Goal: Transaction & Acquisition: Purchase product/service

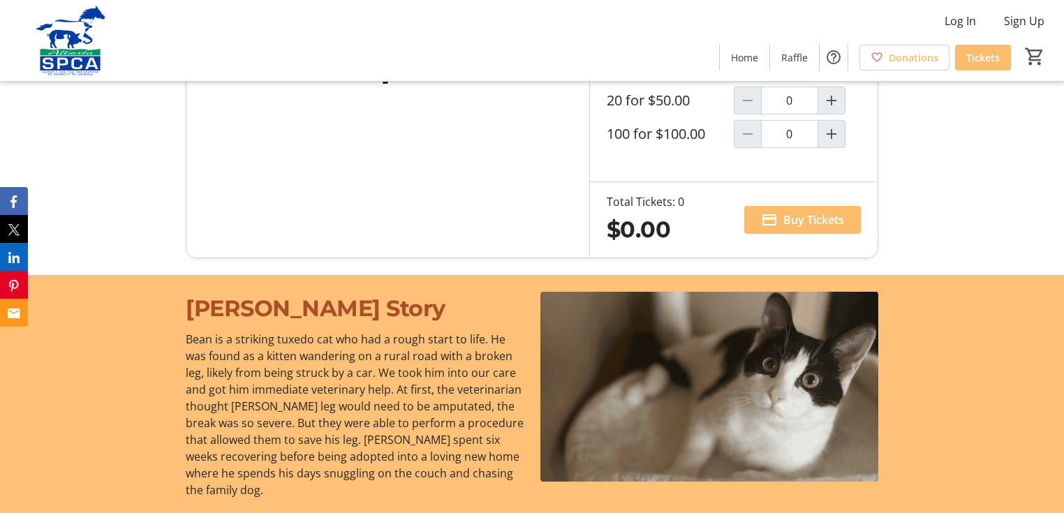
scroll to position [1005, 0]
click at [751, 80] on div at bounding box center [748, 66] width 28 height 28
click at [829, 75] on mat-icon "Increment by one" at bounding box center [831, 66] width 17 height 17
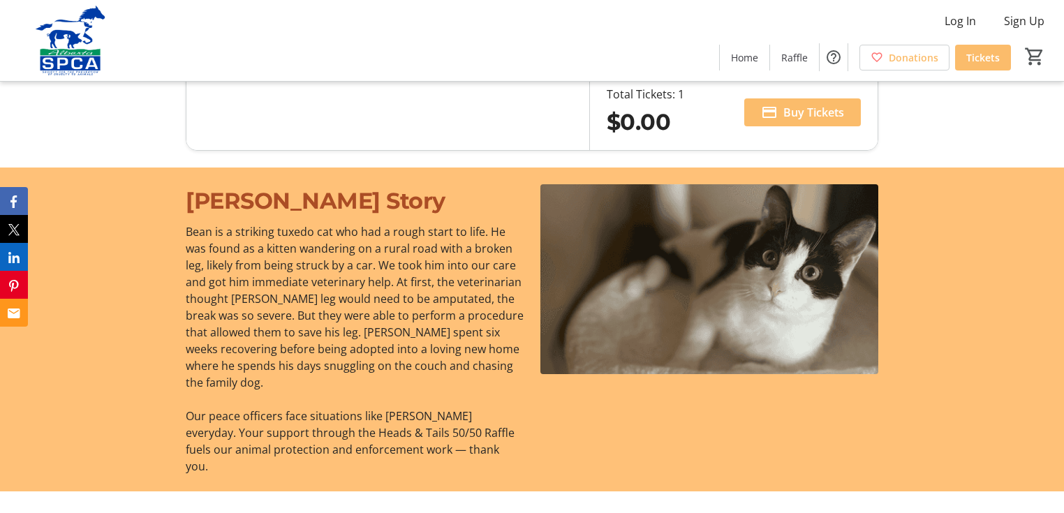
type input "1"
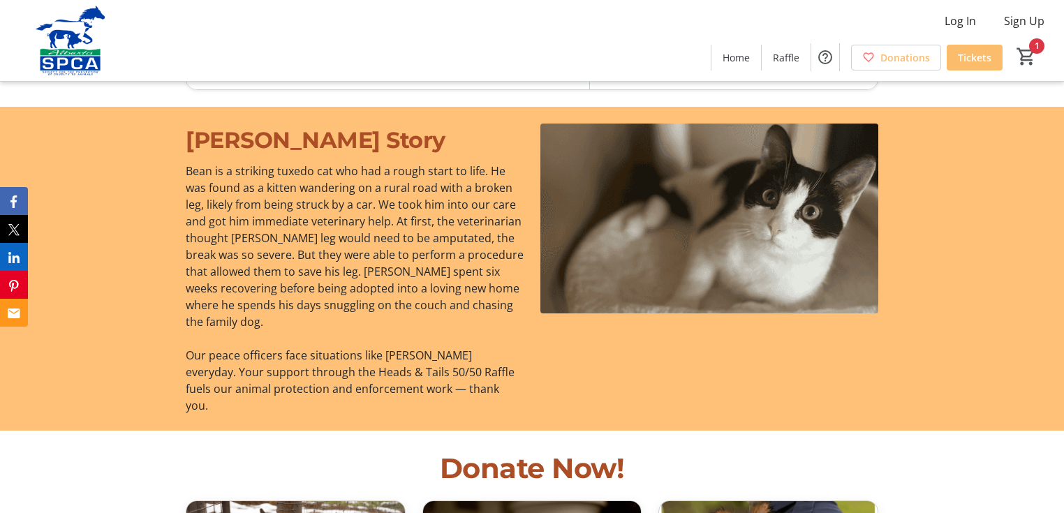
click at [800, 60] on span "Buy Tickets" at bounding box center [813, 51] width 61 height 17
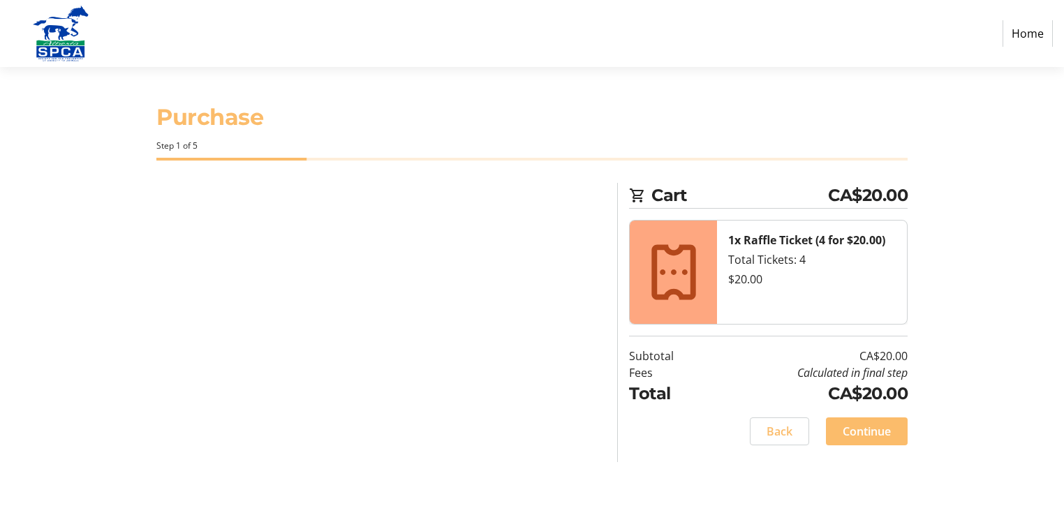
select select "CA"
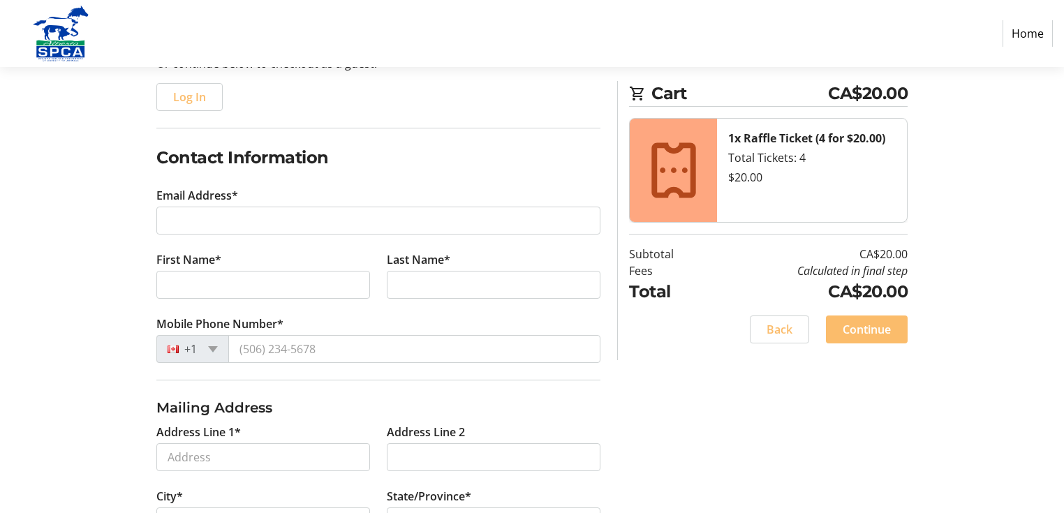
scroll to position [223, 0]
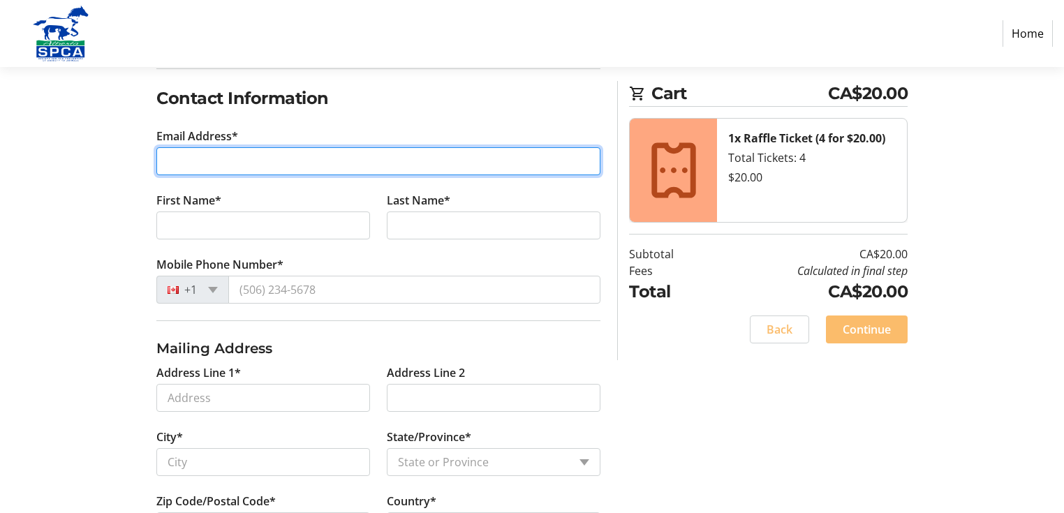
click at [264, 175] on input "Email Address*" at bounding box center [378, 161] width 444 height 28
type input "[EMAIL_ADDRESS][DOMAIN_NAME]"
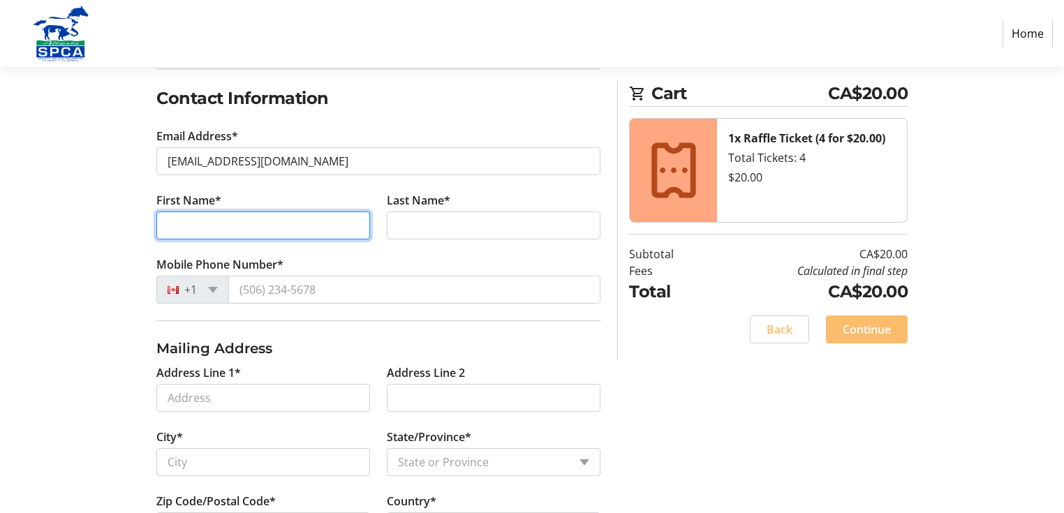
type input "[PERSON_NAME]"
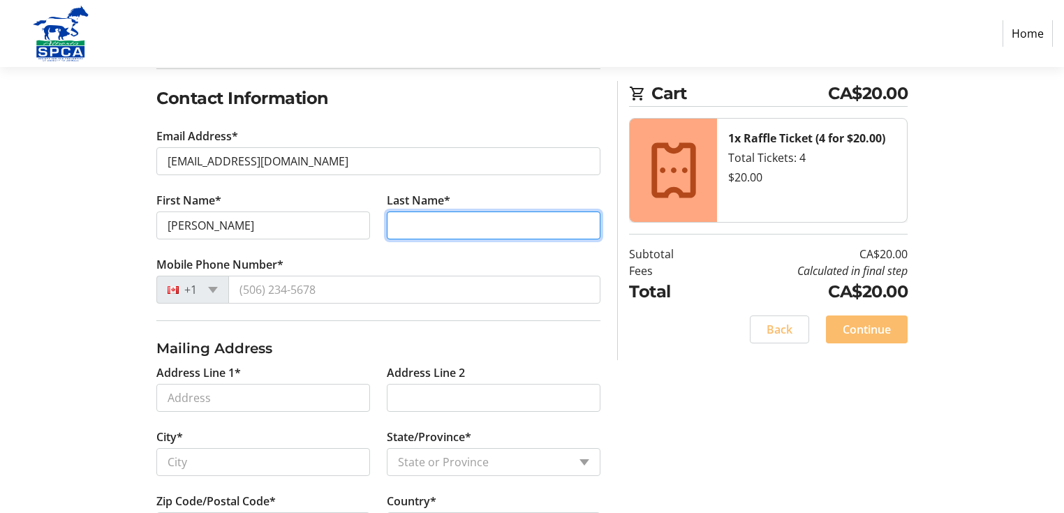
type input "[PERSON_NAME]"
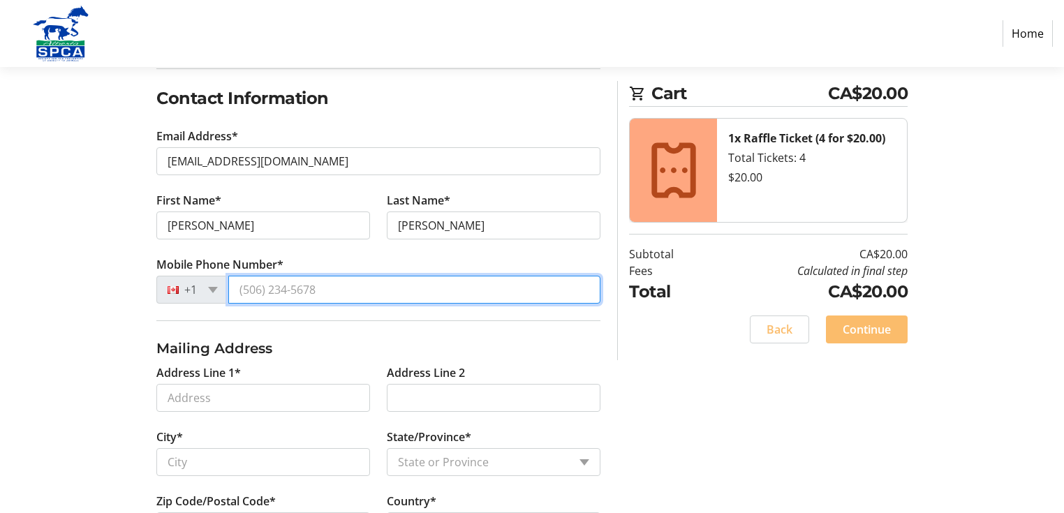
type input "[PHONE_NUMBER]"
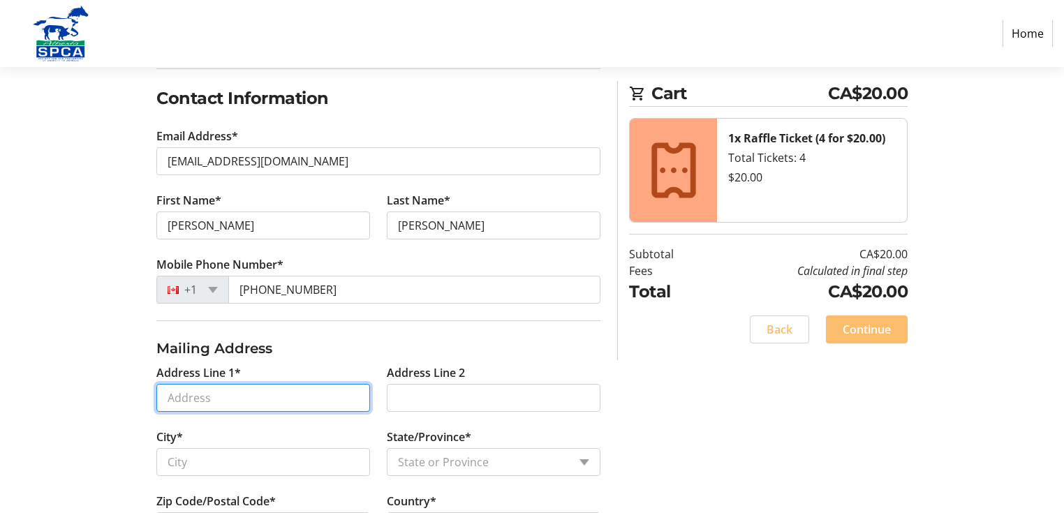
type input "[STREET_ADDRESS]"
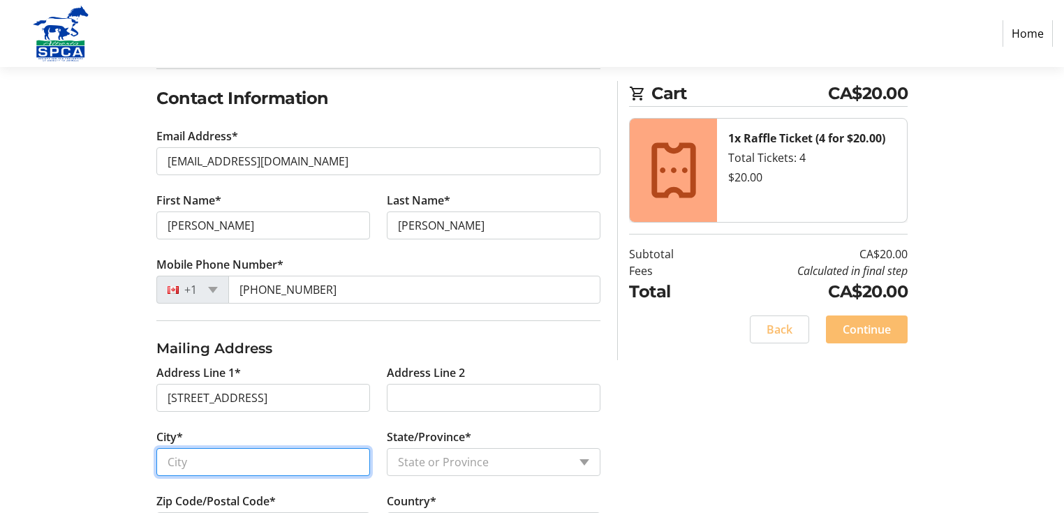
type input "Westlock"
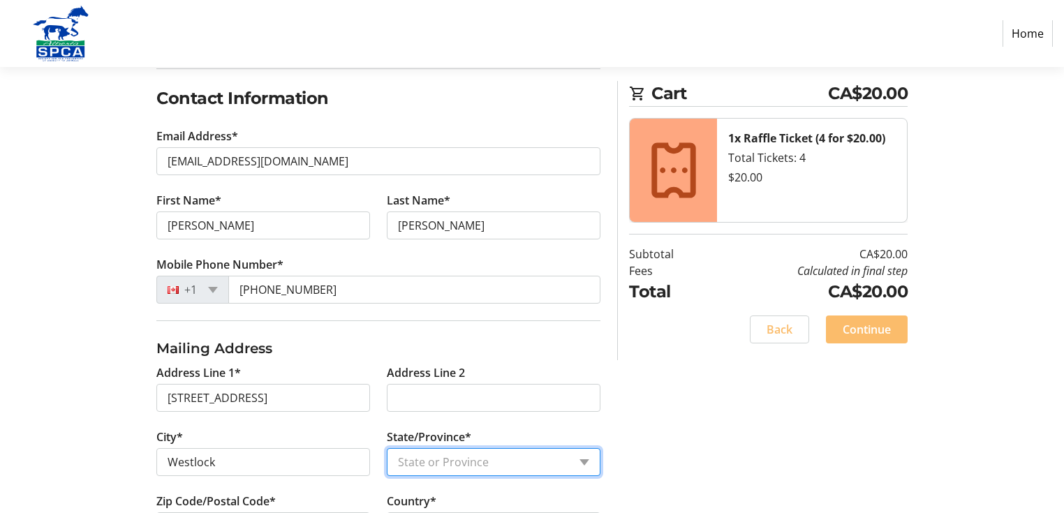
select select "AB"
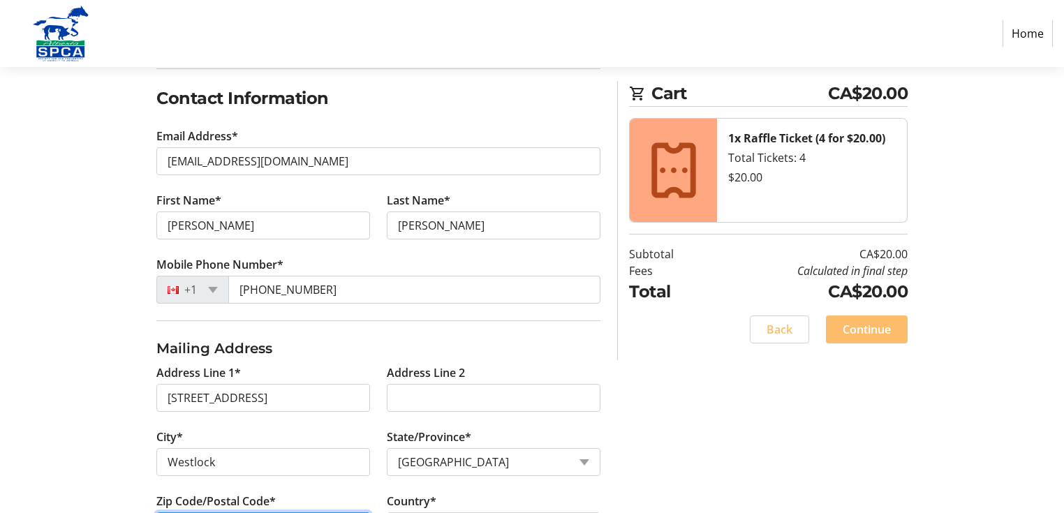
type input "T7P 1A1"
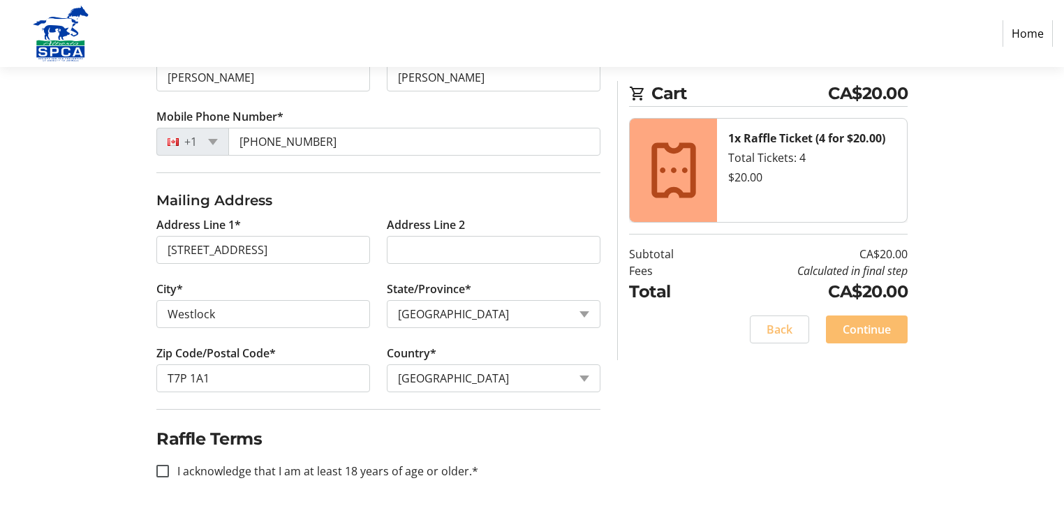
scroll to position [572, 0]
click at [165, 465] on input "I acknowledge that I am at least 18 years of age or older.*" at bounding box center [162, 471] width 13 height 13
checkbox input "true"
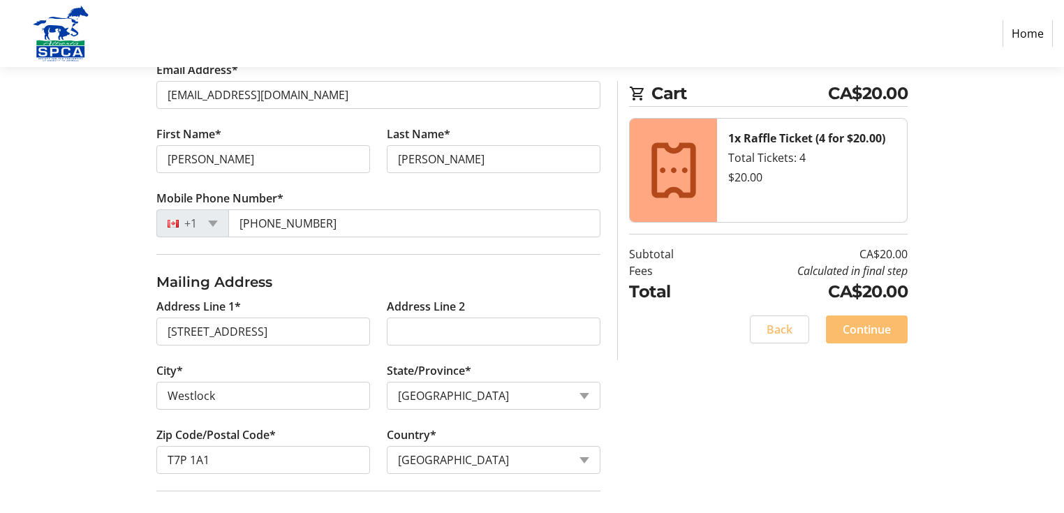
scroll to position [293, 0]
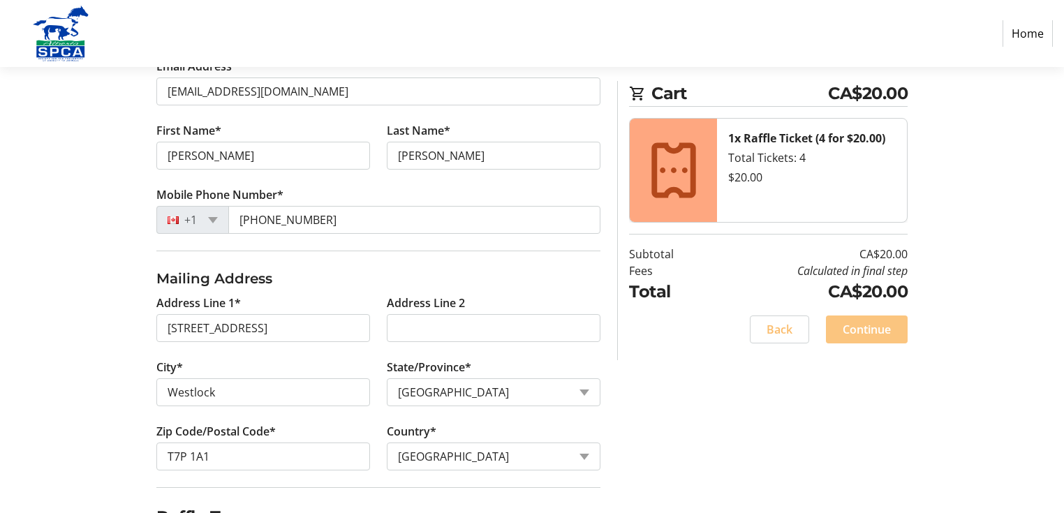
click at [851, 338] on span "Continue" at bounding box center [866, 329] width 48 height 17
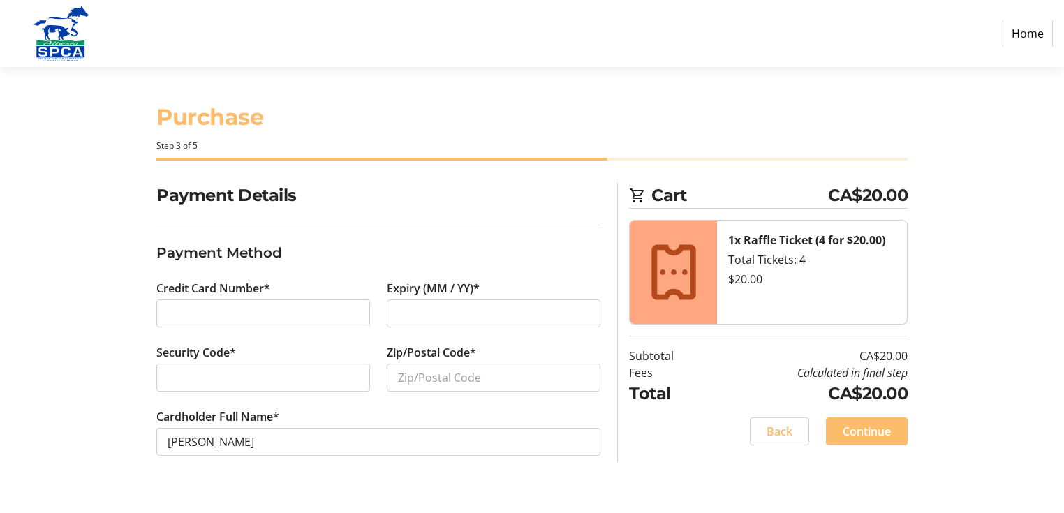
scroll to position [78, 0]
click at [449, 377] on input "Zip/Postal Code*" at bounding box center [494, 378] width 214 height 28
type input "T7P 1A1"
click at [857, 430] on span "Continue" at bounding box center [866, 431] width 48 height 17
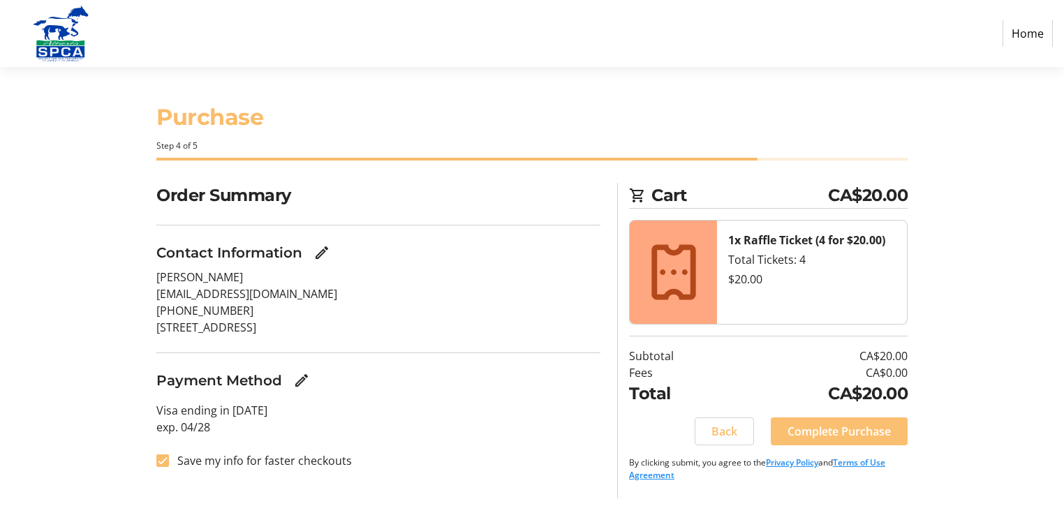
scroll to position [80, 0]
click at [835, 424] on span "Complete Purchase" at bounding box center [838, 431] width 103 height 17
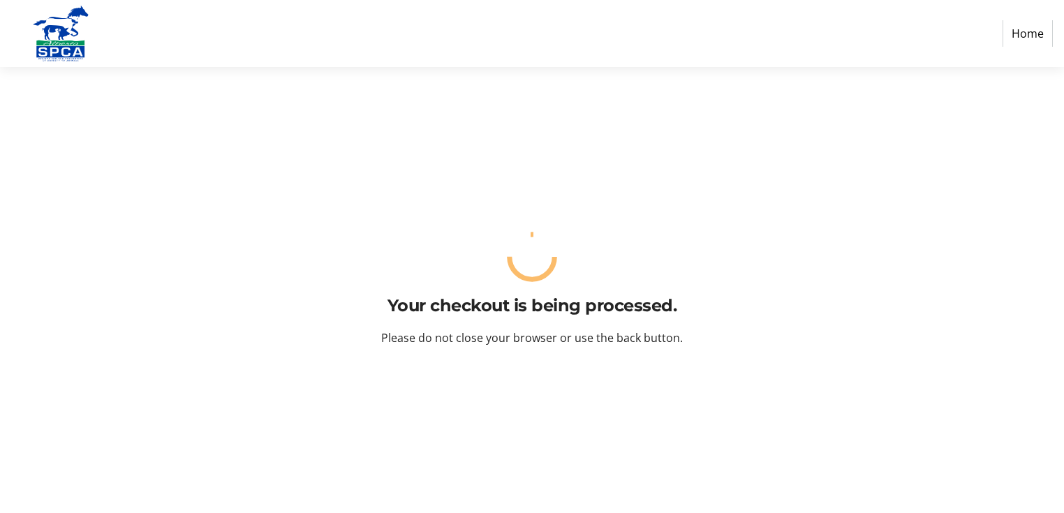
scroll to position [0, 0]
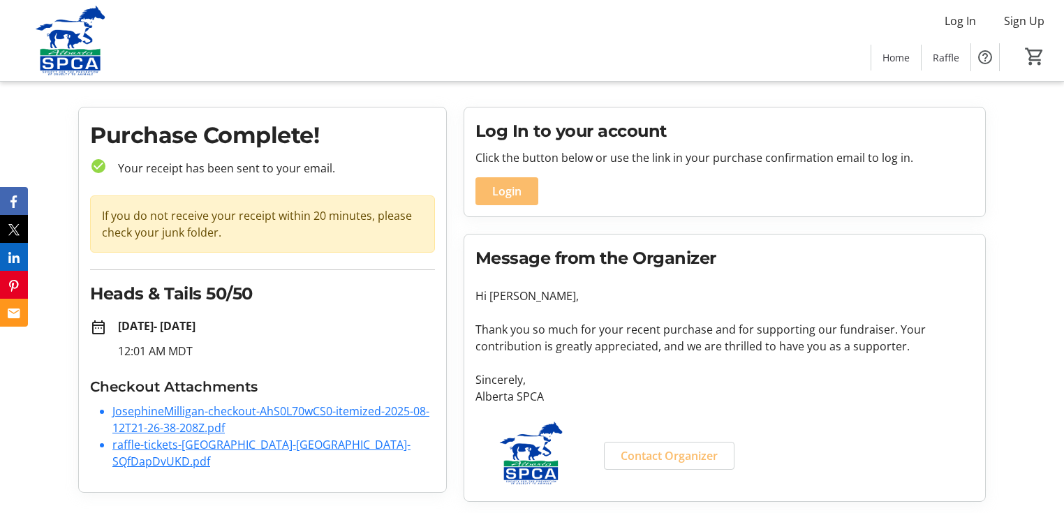
scroll to position [140, 0]
